Goal: Information Seeking & Learning: Learn about a topic

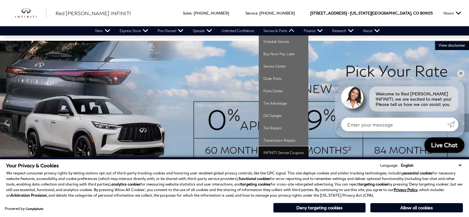
click at [286, 153] on link "INFINITI Service Coupons" at bounding box center [284, 152] width 50 height 12
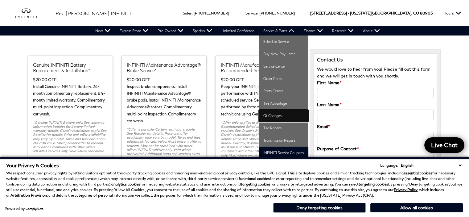
click at [279, 115] on link "Oil Changes" at bounding box center [284, 115] width 50 height 12
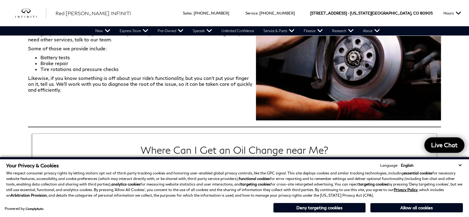
scroll to position [678, 0]
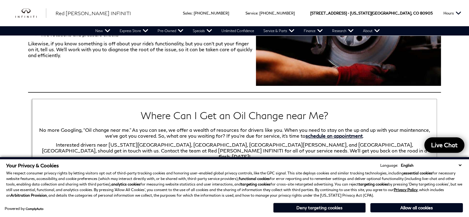
click at [317, 206] on button "Deny targeting cookies" at bounding box center [319, 208] width 93 height 10
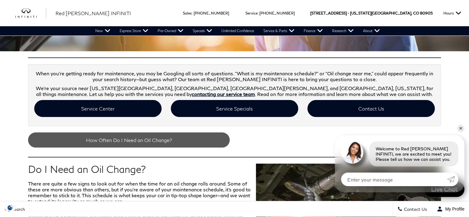
scroll to position [154, 0]
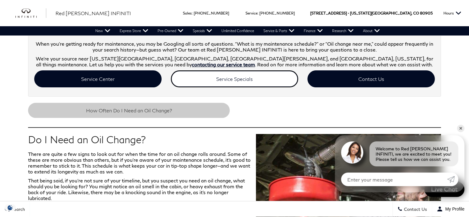
click at [223, 78] on link "Service Specials" at bounding box center [234, 78] width 127 height 17
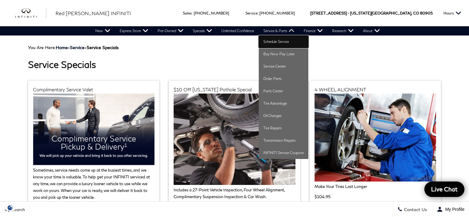
click at [281, 42] on link "Schedule Service" at bounding box center [284, 41] width 50 height 12
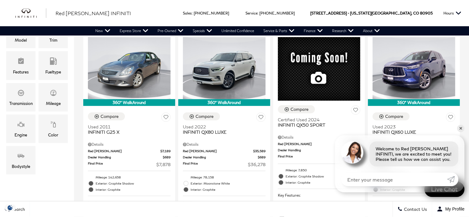
scroll to position [150, 0]
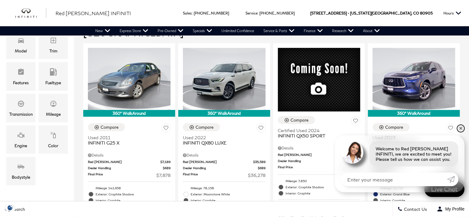
click at [460, 128] on link "✕" at bounding box center [460, 128] width 7 height 7
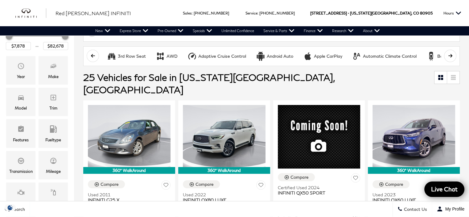
scroll to position [123, 0]
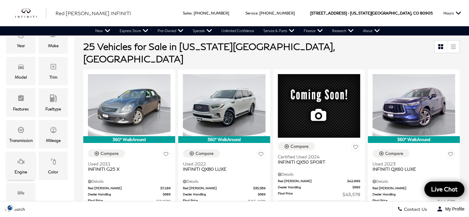
click at [17, 163] on div "Engine" at bounding box center [20, 165] width 29 height 28
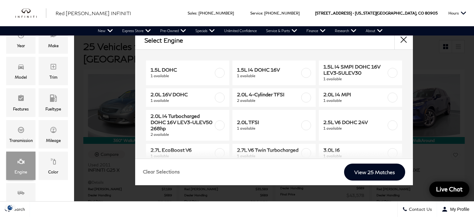
click at [17, 163] on icon "Engine" at bounding box center [20, 161] width 7 height 7
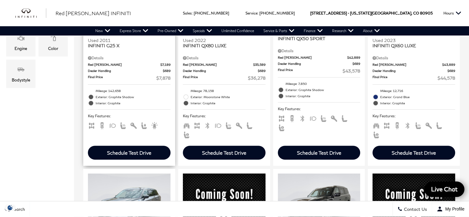
scroll to position [62, 0]
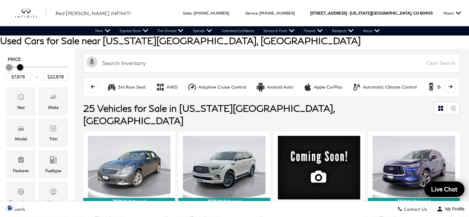
type input "$22,378"
drag, startPoint x: 66, startPoint y: 67, endPoint x: 21, endPoint y: 66, distance: 45.3
click at [21, 66] on div "Maximum Price" at bounding box center [20, 67] width 6 height 6
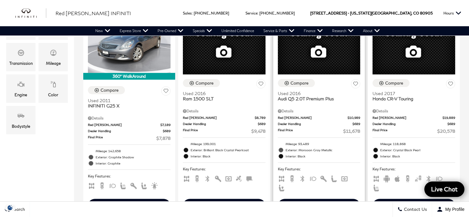
scroll to position [154, 0]
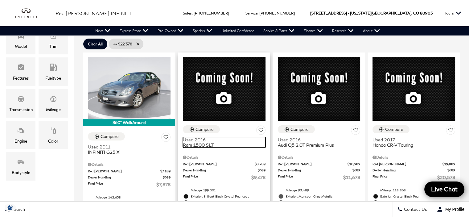
click at [196, 142] on span "Ram 1500 SLT" at bounding box center [222, 144] width 78 height 5
